Goal: Task Accomplishment & Management: Complete application form

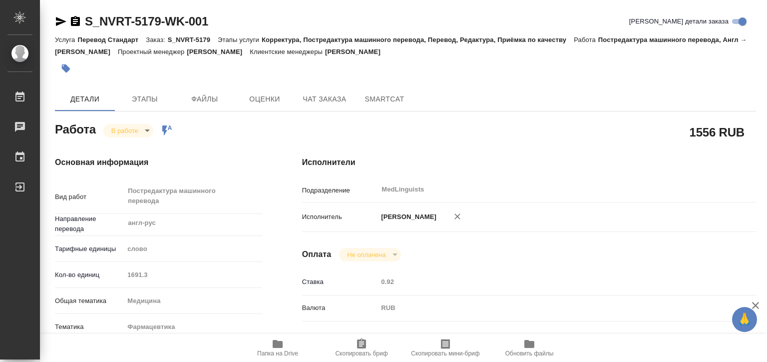
click at [273, 351] on span "Папка на Drive" at bounding box center [277, 353] width 41 height 7
type textarea "x"
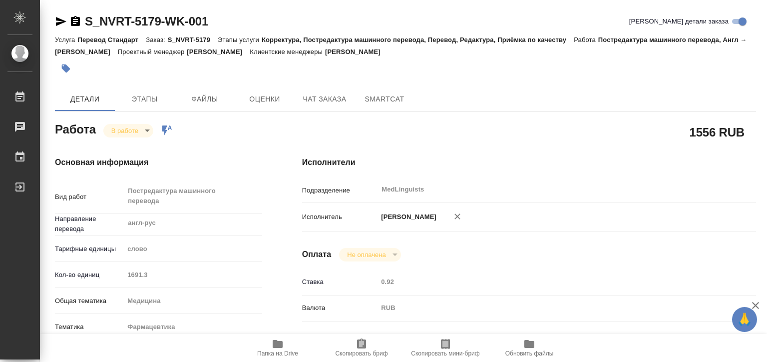
type textarea "x"
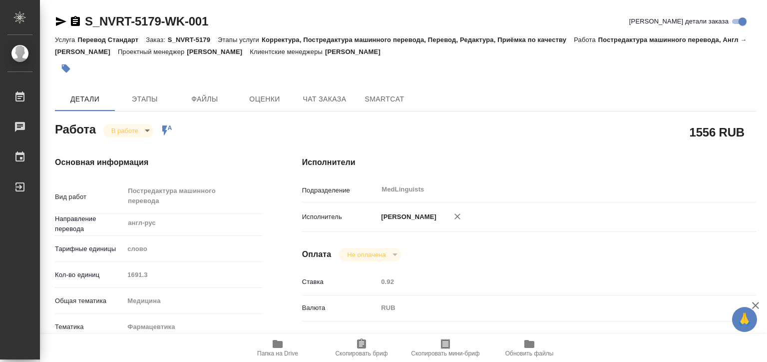
type textarea "x"
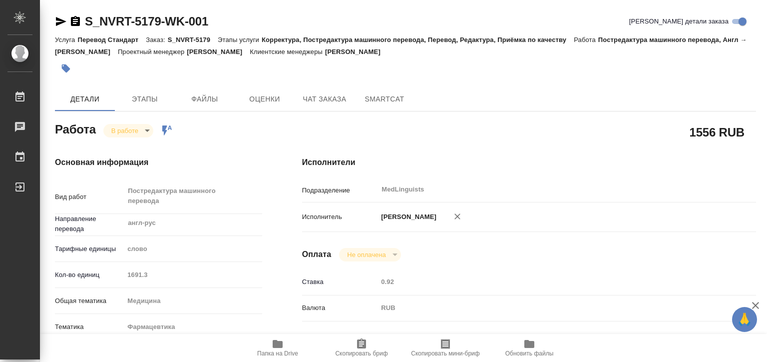
type textarea "x"
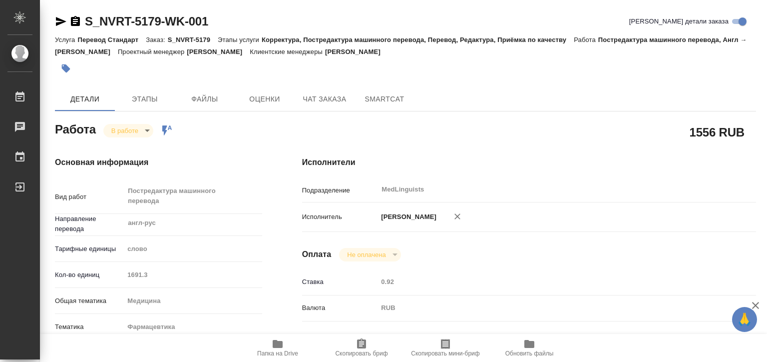
type textarea "x"
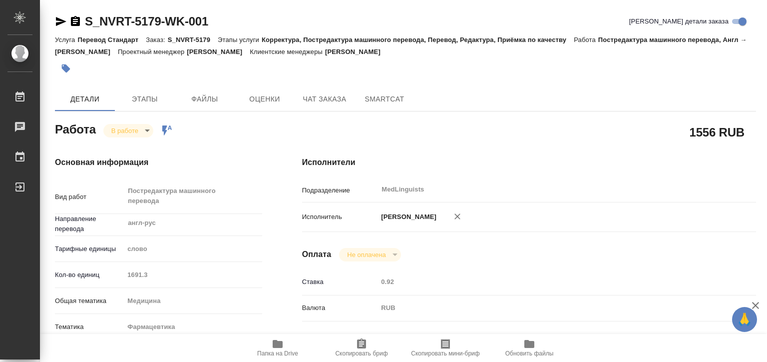
type textarea "x"
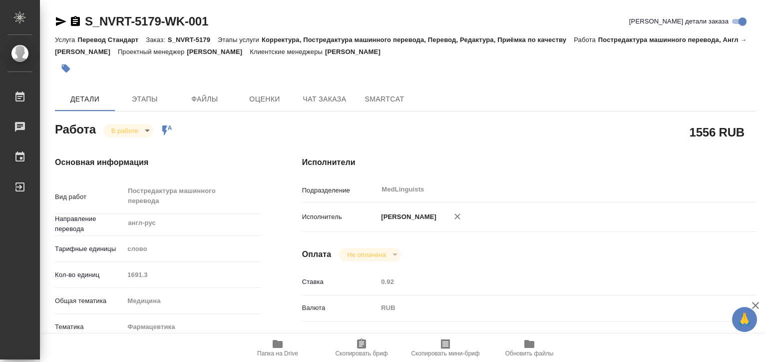
type textarea "x"
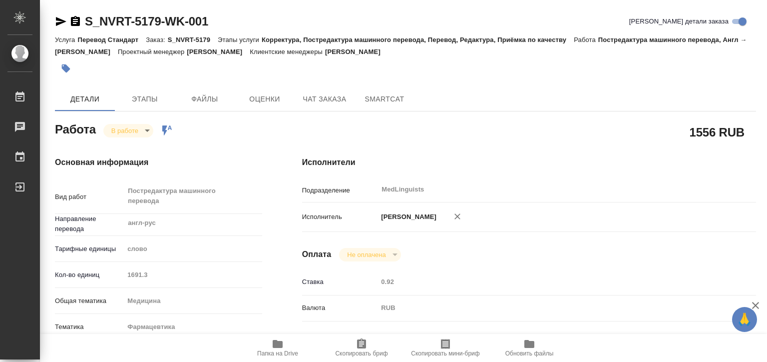
type textarea "x"
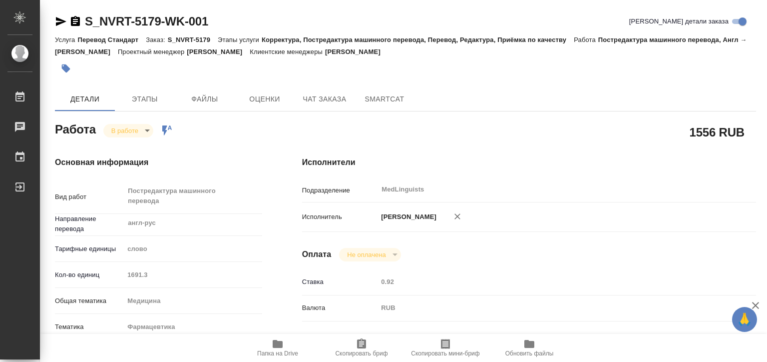
type textarea "x"
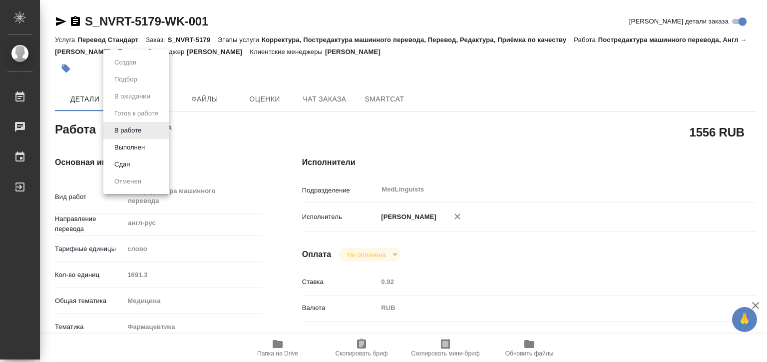
click at [129, 126] on body "🙏 .cls-1 fill:#fff; AWATERA Matveeva Elena Работы 0 Чаты График Выйти S_NVRT-51…" at bounding box center [383, 181] width 767 height 362
click at [135, 146] on button "Выполнен" at bounding box center [129, 147] width 36 height 11
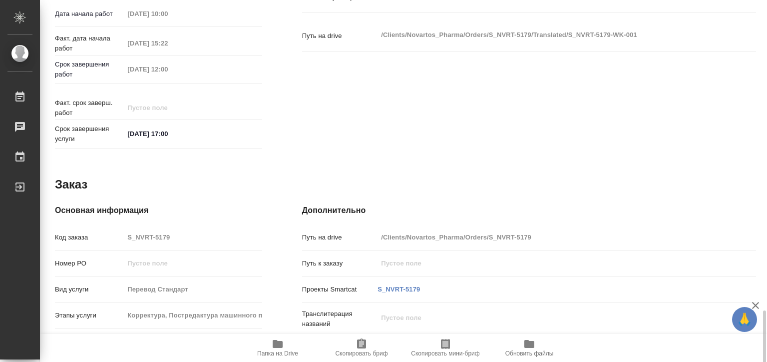
scroll to position [500, 0]
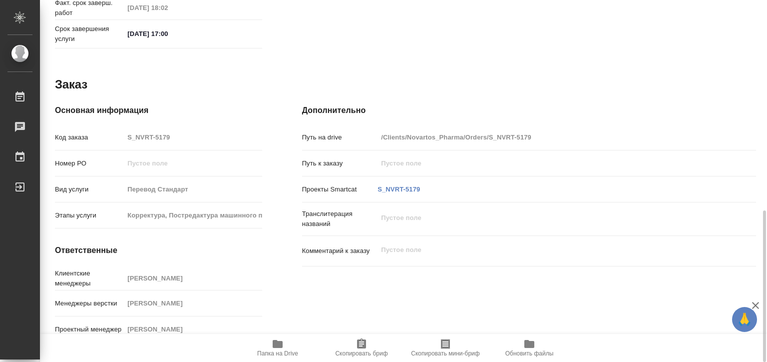
type textarea "x"
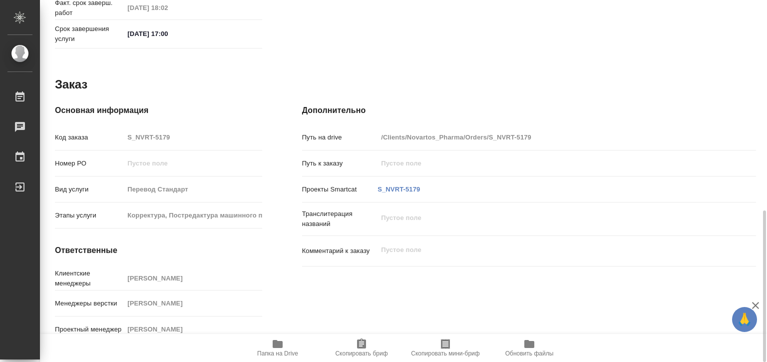
type textarea "x"
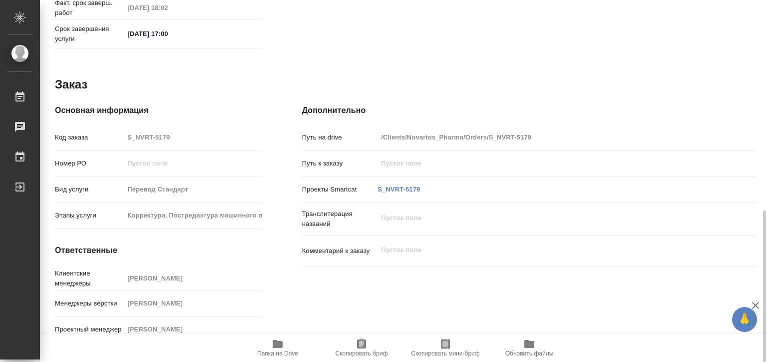
type textarea "x"
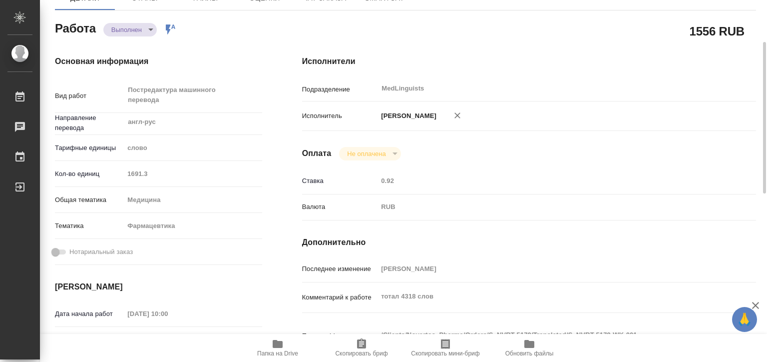
scroll to position [0, 0]
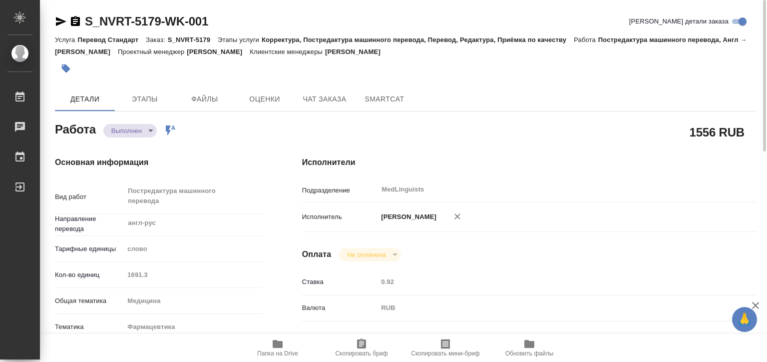
type textarea "x"
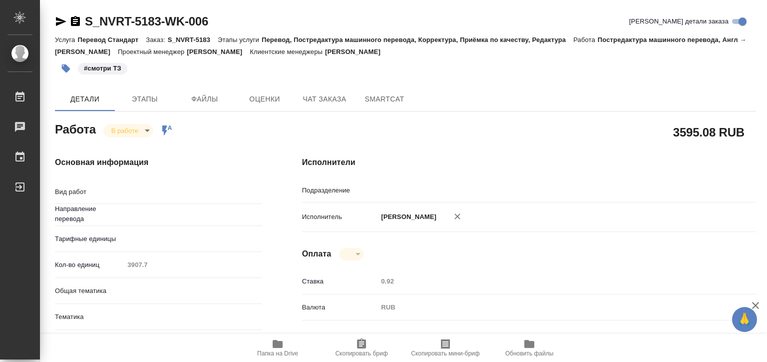
type textarea "x"
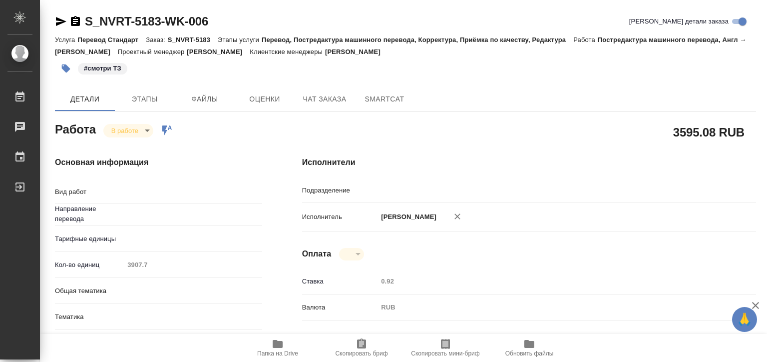
type textarea "x"
type textarea "Постредактура машинного перевода"
type textarea "x"
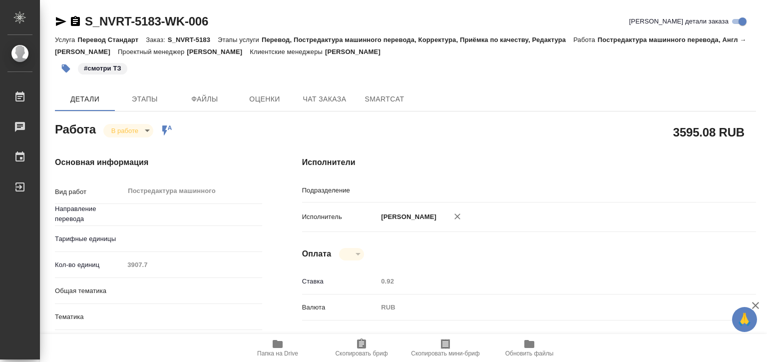
type input "MedLinguists"
type textarea "x"
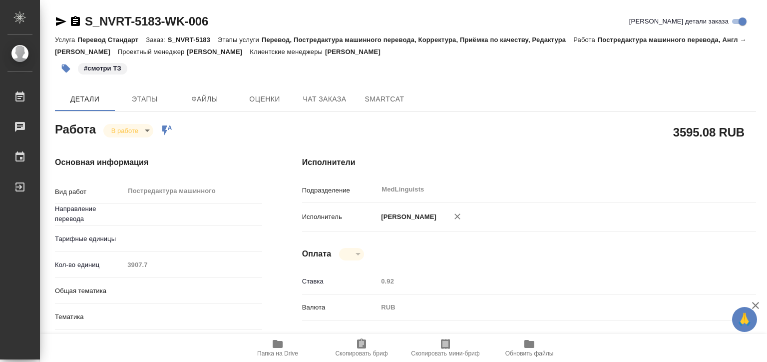
type textarea "x"
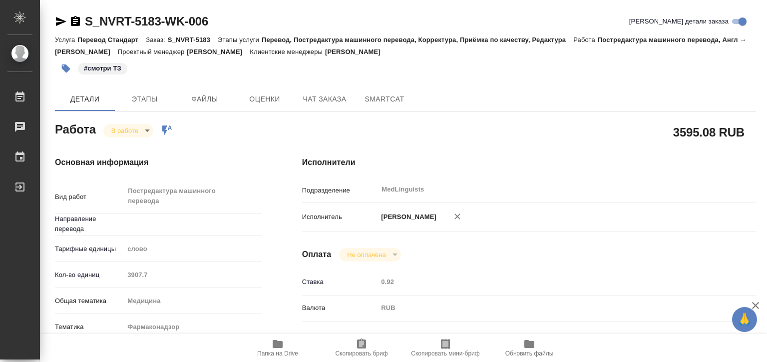
type textarea "x"
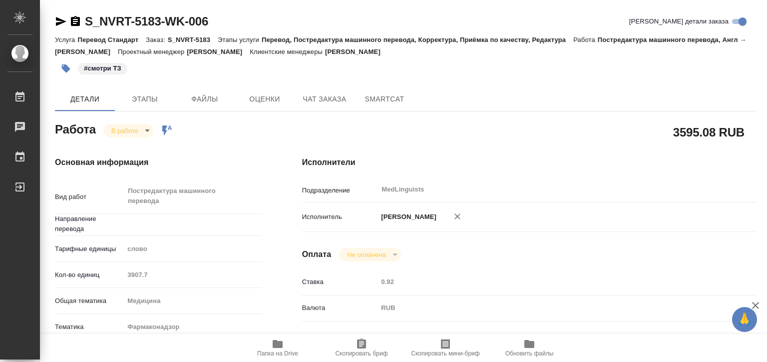
type textarea "x"
type input "англ-рус"
type textarea "x"
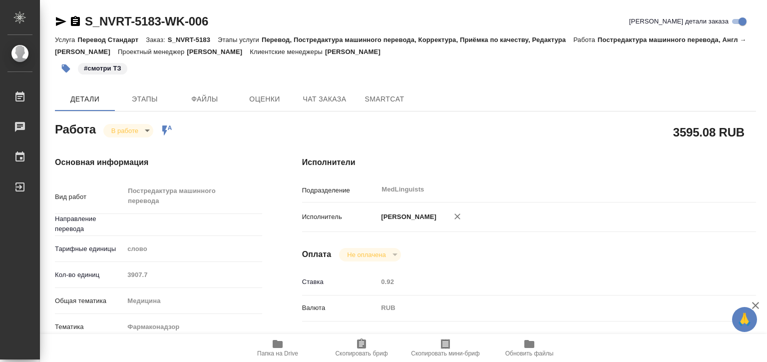
type textarea "x"
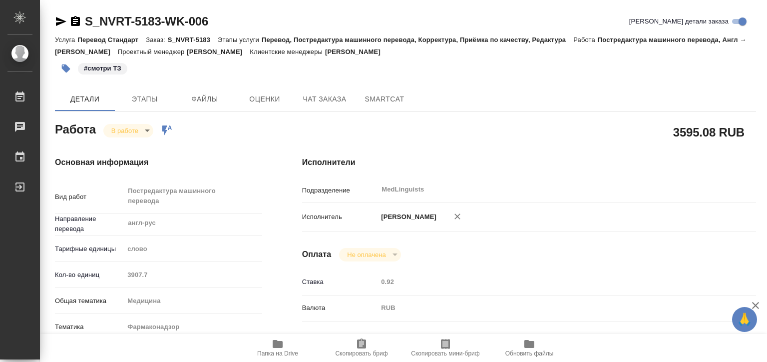
type textarea "x"
